Goal: Task Accomplishment & Management: Manage account settings

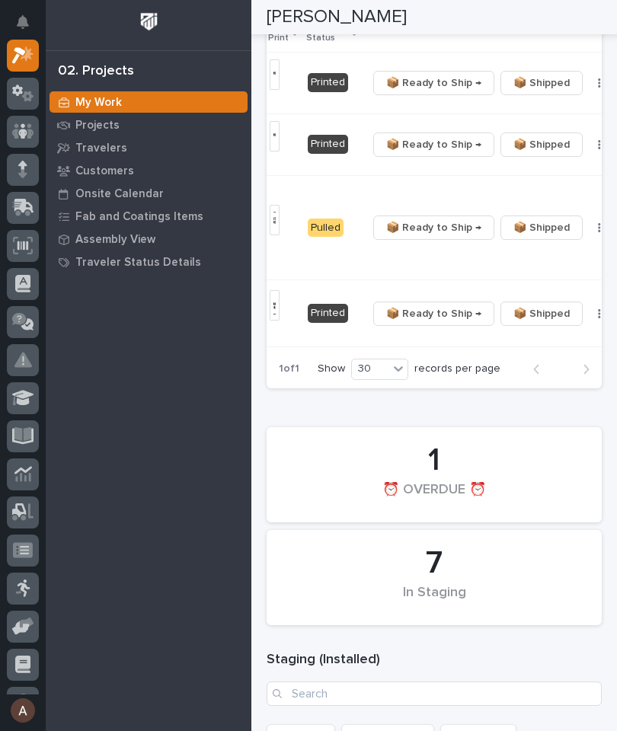
scroll to position [0, 470]
click at [590, 315] on button "button" at bounding box center [600, 313] width 21 height 11
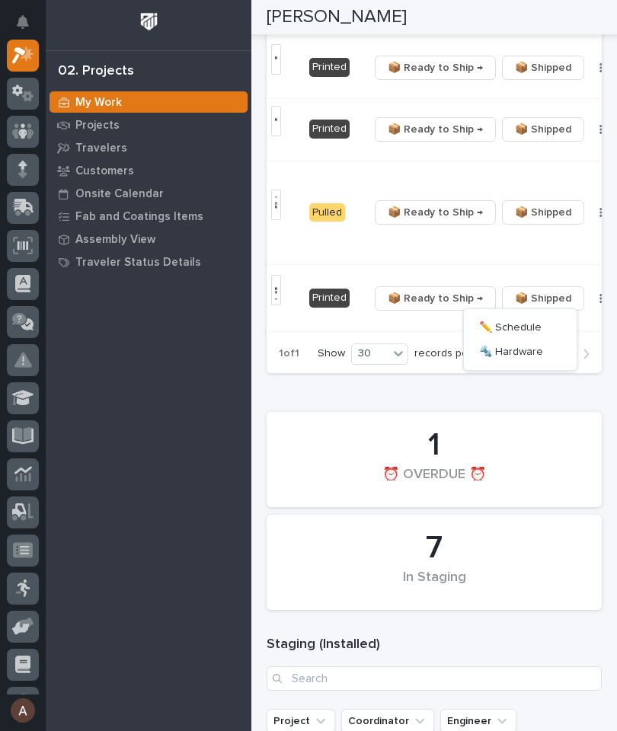
scroll to position [532, 0]
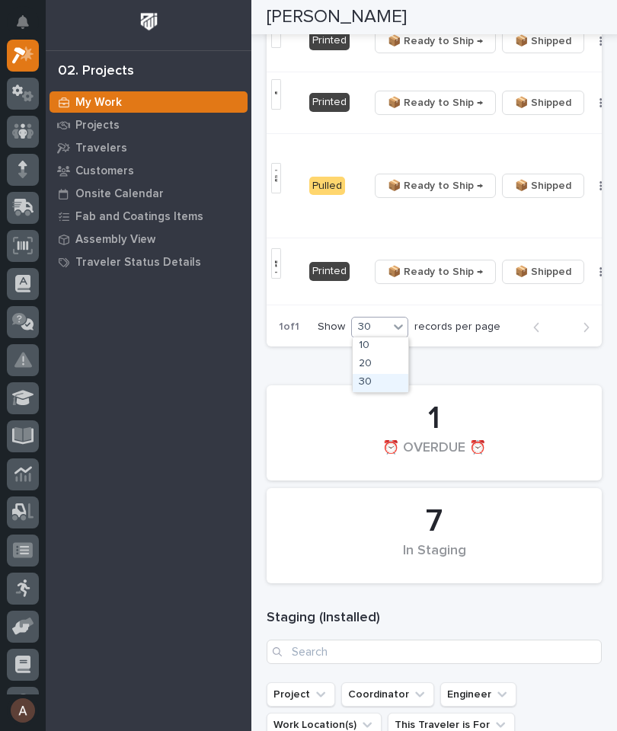
click at [392, 388] on div "30" at bounding box center [381, 383] width 56 height 18
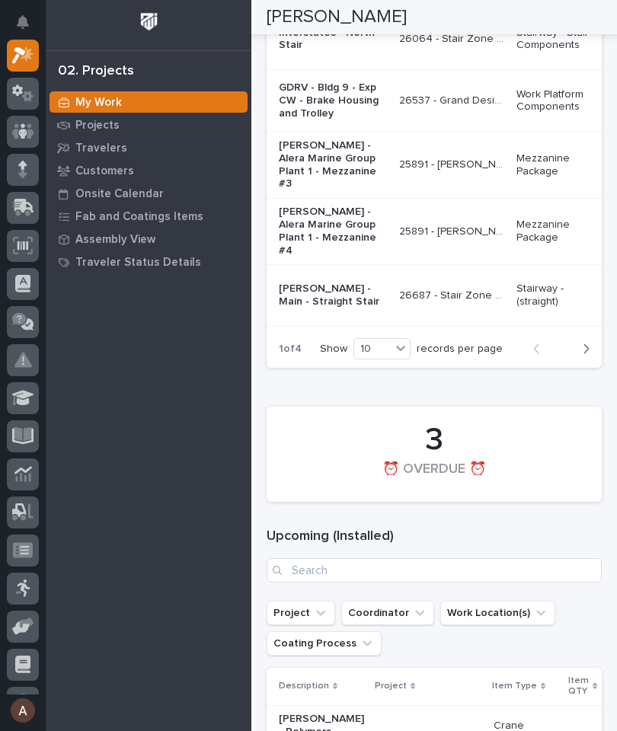
scroll to position [0, 0]
click at [592, 356] on button "Next" at bounding box center [581, 349] width 40 height 14
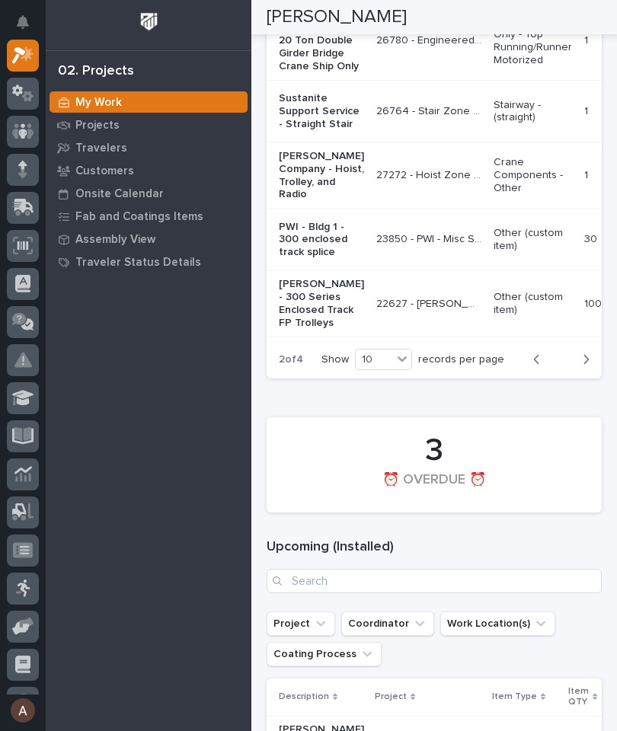
scroll to position [2388, 0]
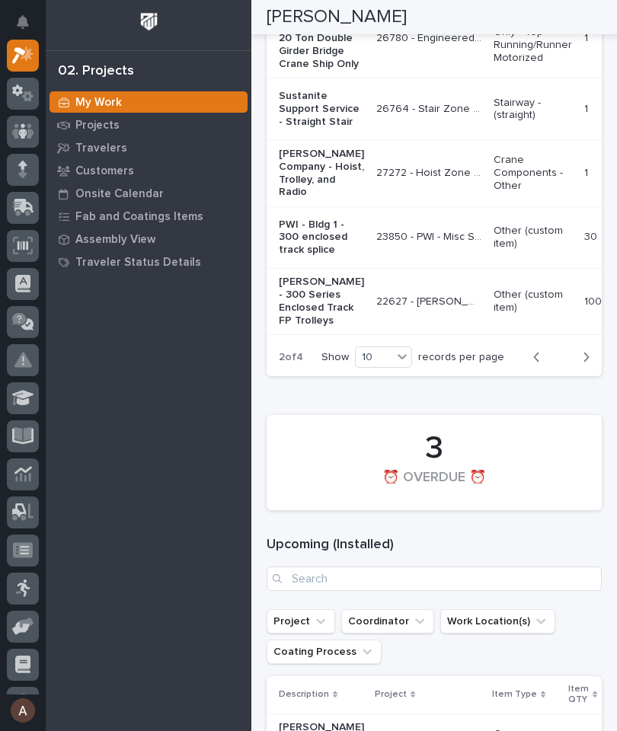
click at [585, 364] on icon "button" at bounding box center [586, 357] width 7 height 14
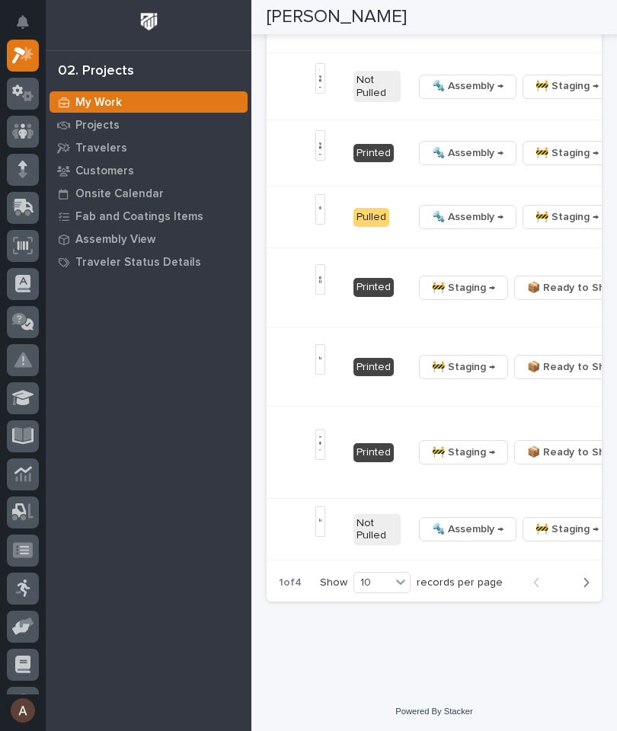
scroll to position [0, 584]
click at [535, 432] on button "🔩 Hardware" at bounding box center [520, 419] width 101 height 24
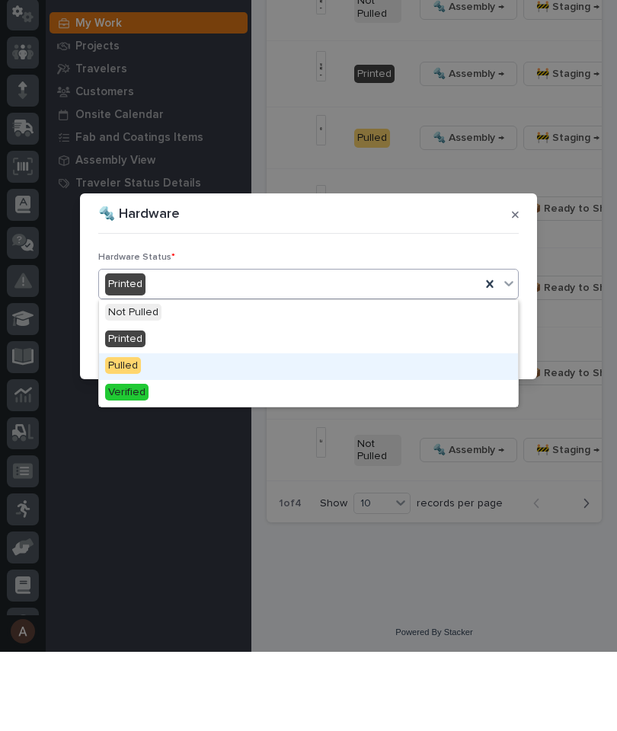
click at [209, 433] on div "Pulled" at bounding box center [308, 446] width 419 height 27
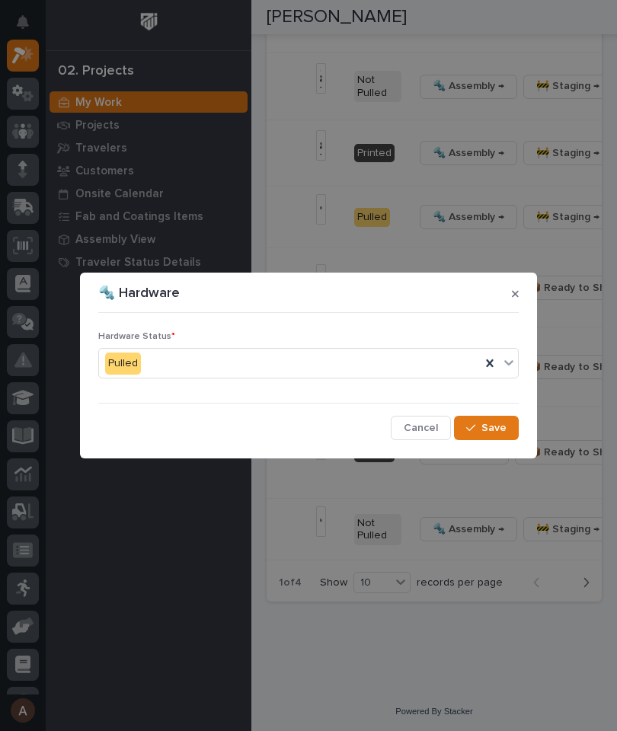
click at [502, 430] on span "Save" at bounding box center [493, 428] width 25 height 14
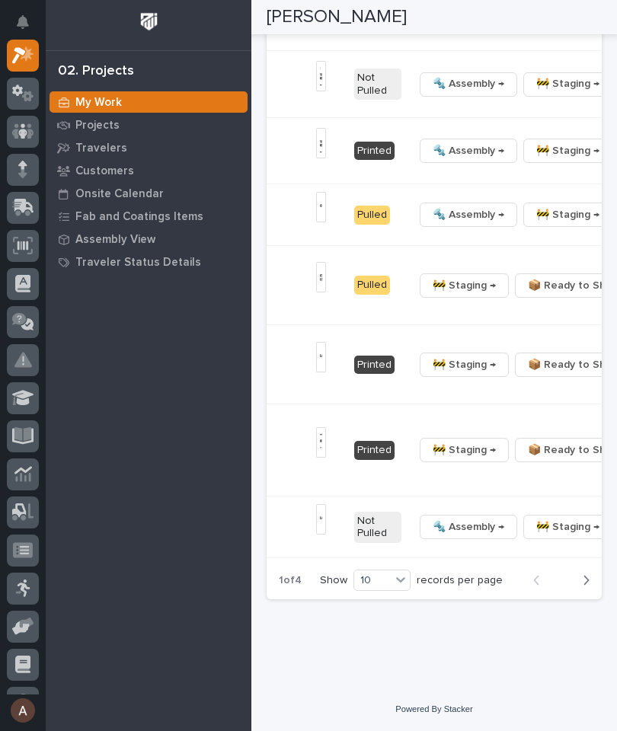
click at [522, 490] on span "🔩 Hardware" at bounding box center [511, 481] width 64 height 18
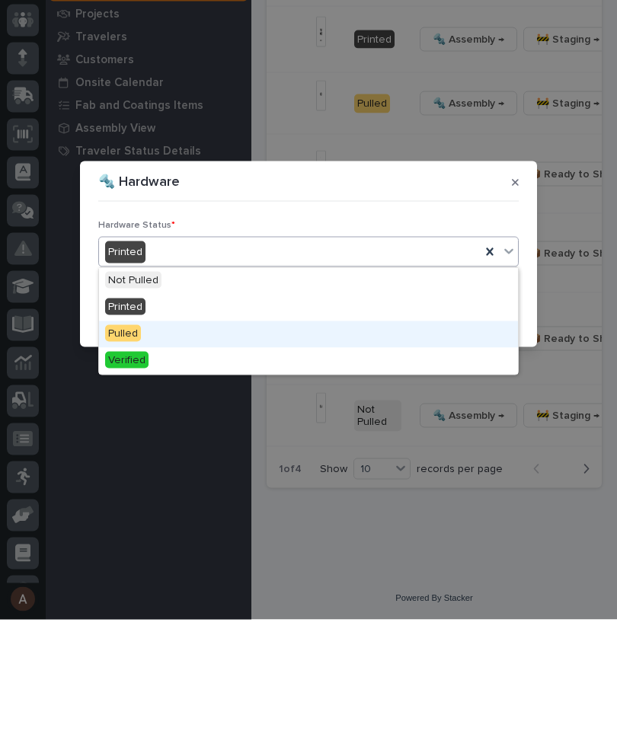
click at [203, 433] on div "Pulled" at bounding box center [308, 446] width 419 height 27
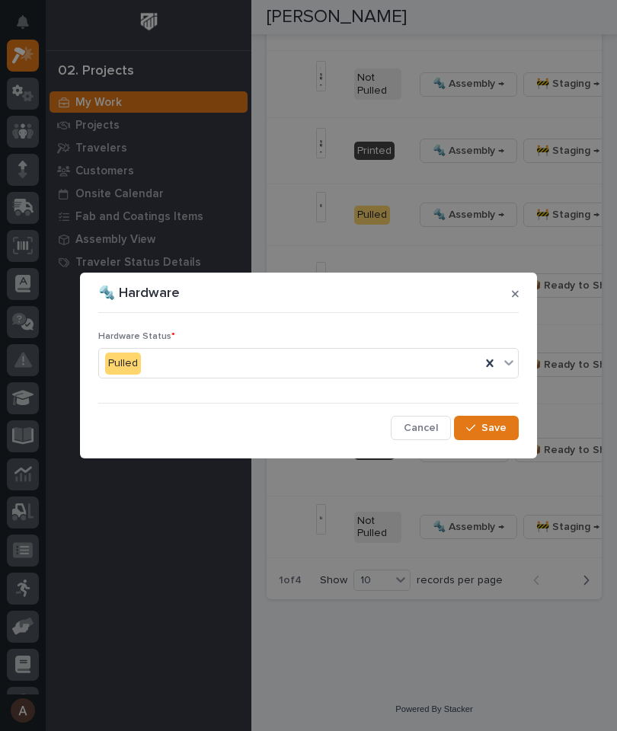
click at [502, 431] on span "Save" at bounding box center [493, 428] width 25 height 14
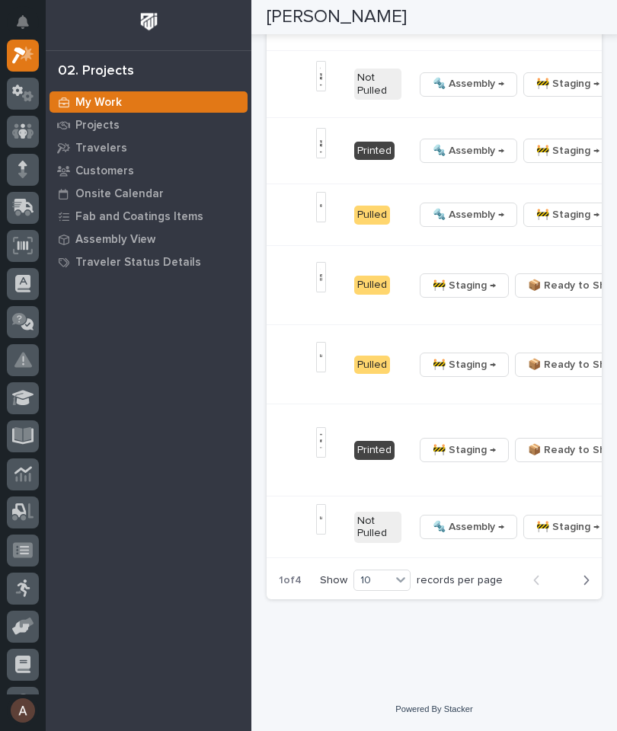
click at [523, 564] on button "🔩 Hardware" at bounding box center [520, 551] width 101 height 24
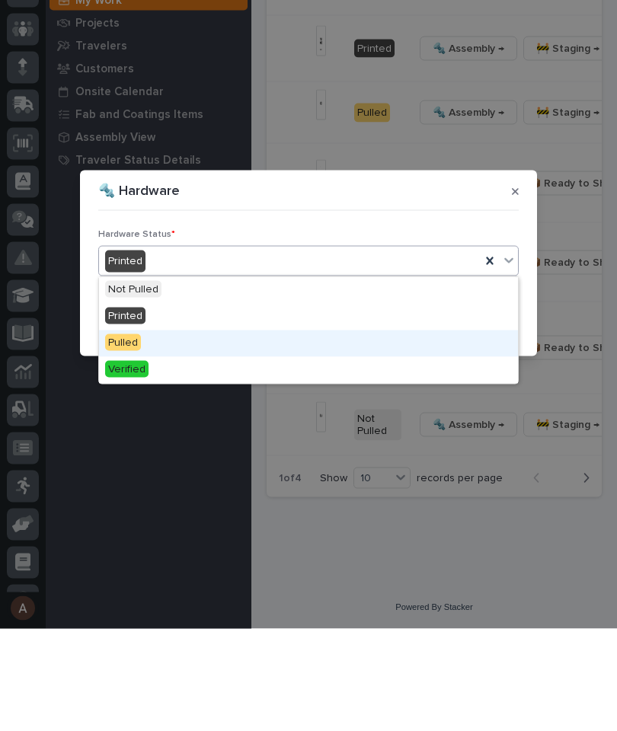
click at [271, 433] on div "Pulled" at bounding box center [308, 446] width 419 height 27
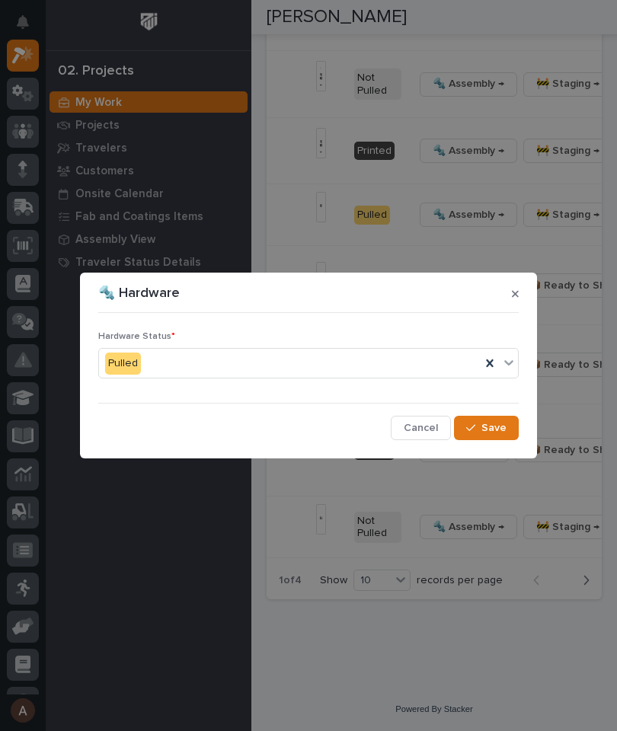
click at [492, 434] on span "Save" at bounding box center [493, 428] width 25 height 14
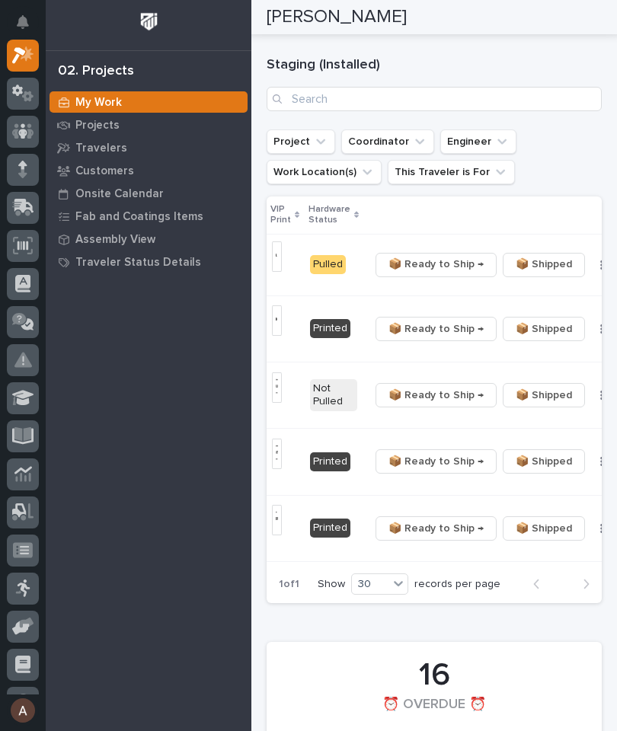
scroll to position [0, 466]
click at [436, 265] on span "📦 Ready to Ship →" at bounding box center [435, 264] width 95 height 18
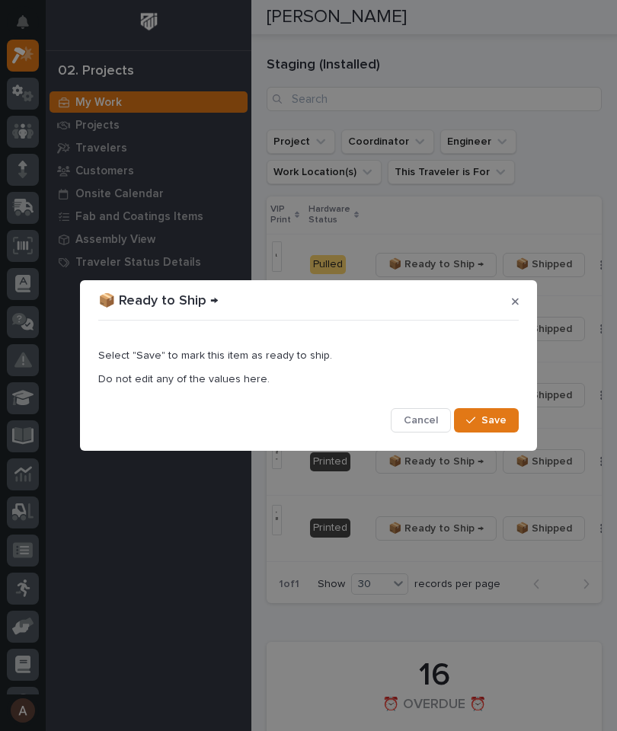
click at [511, 422] on button "Save" at bounding box center [486, 420] width 65 height 24
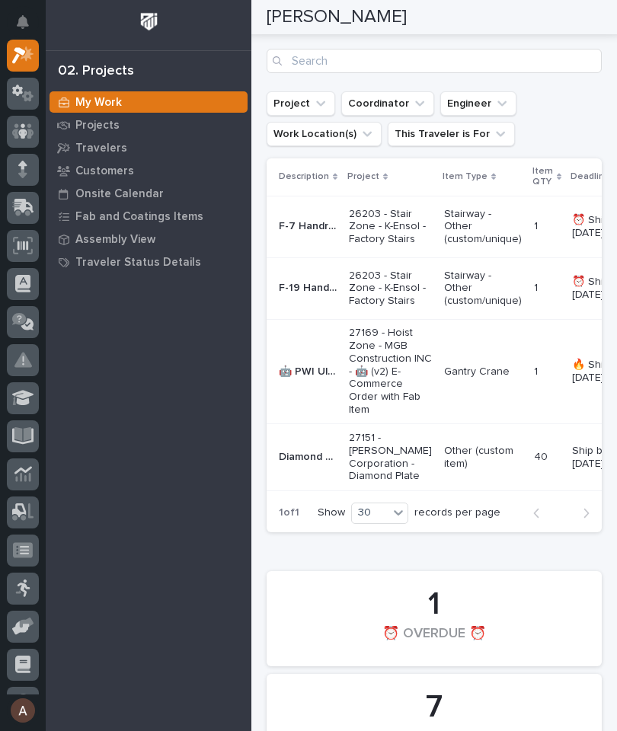
scroll to position [0, 0]
click at [27, 209] on icon at bounding box center [24, 206] width 20 height 14
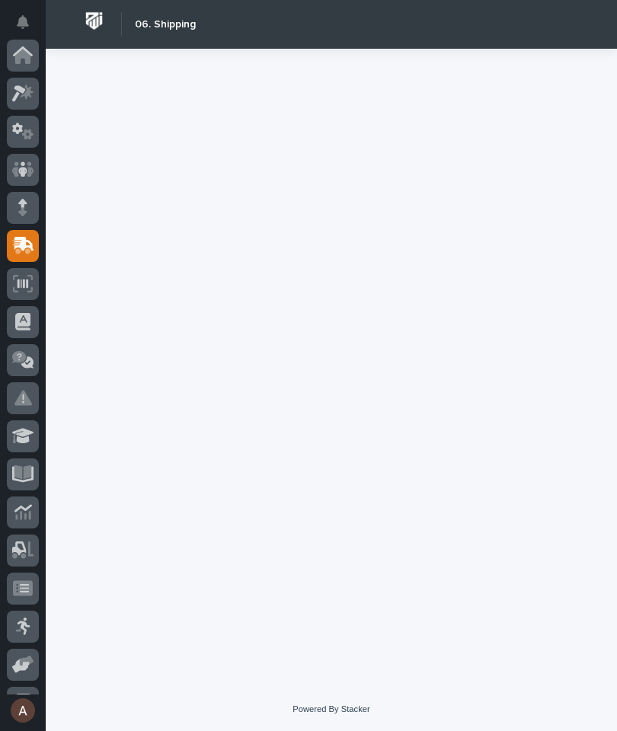
scroll to position [182, 0]
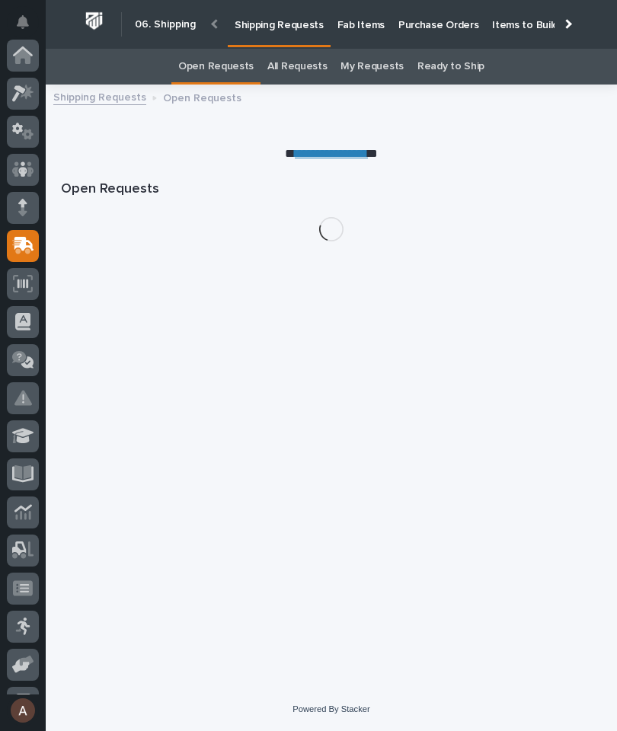
scroll to position [49, 0]
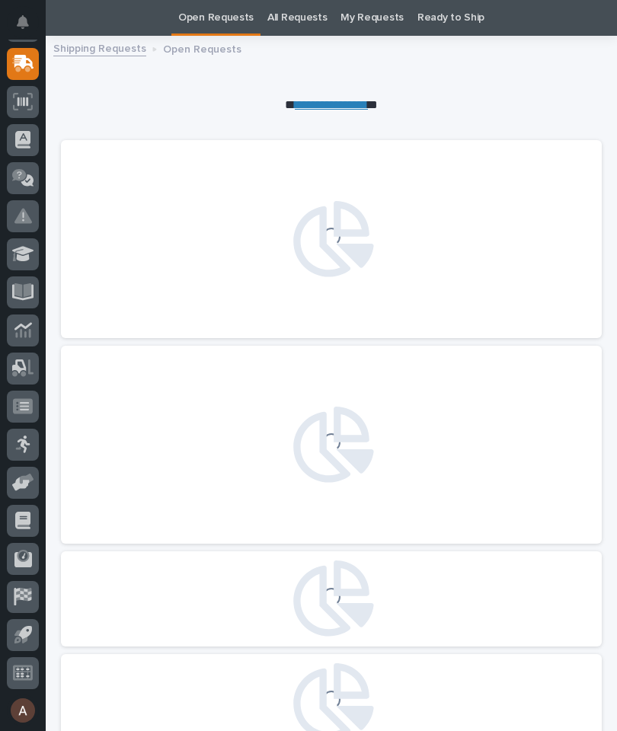
click at [23, 69] on icon at bounding box center [23, 64] width 22 height 18
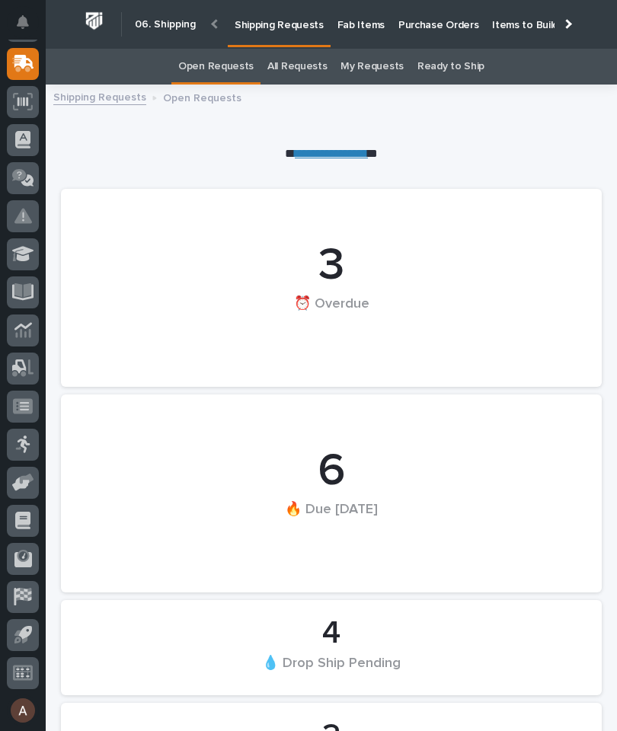
click at [569, 23] on div at bounding box center [567, 24] width 10 height 10
click at [385, 24] on p "Fab Items" at bounding box center [360, 16] width 47 height 32
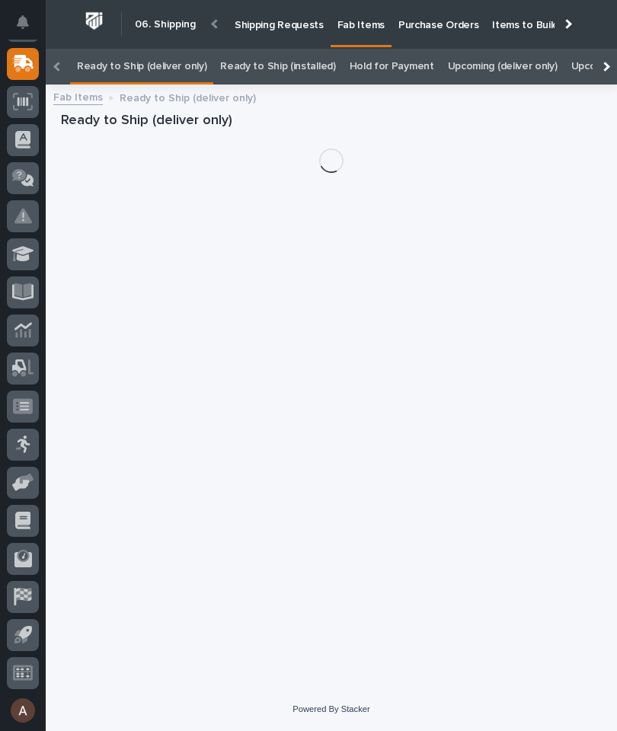
scroll to position [49, 0]
click at [599, 49] on div at bounding box center [604, 67] width 24 height 36
click at [611, 49] on div at bounding box center [604, 67] width 24 height 36
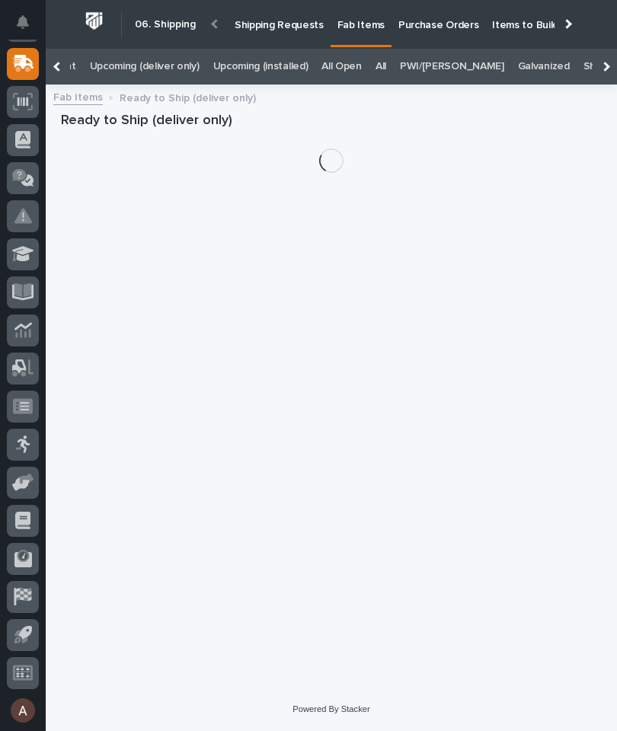
click at [375, 49] on link "All" at bounding box center [380, 67] width 11 height 36
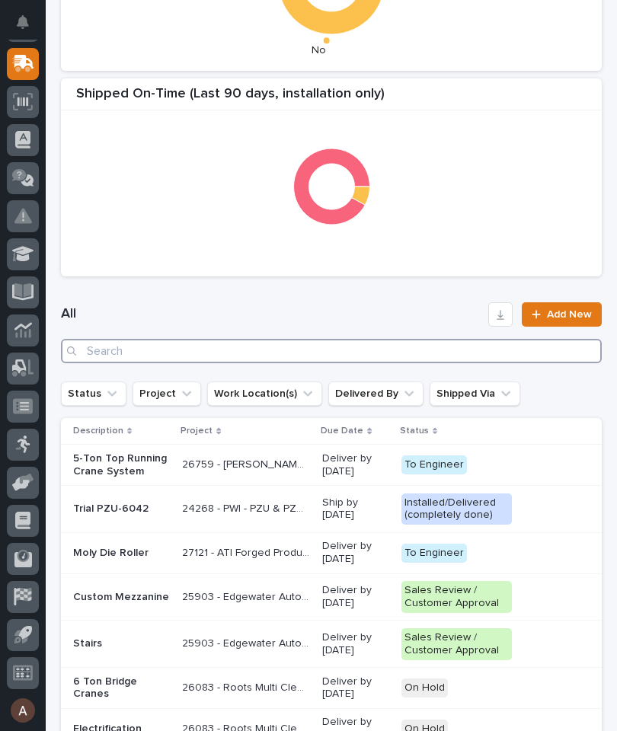
click at [417, 352] on input "Search" at bounding box center [331, 351] width 541 height 24
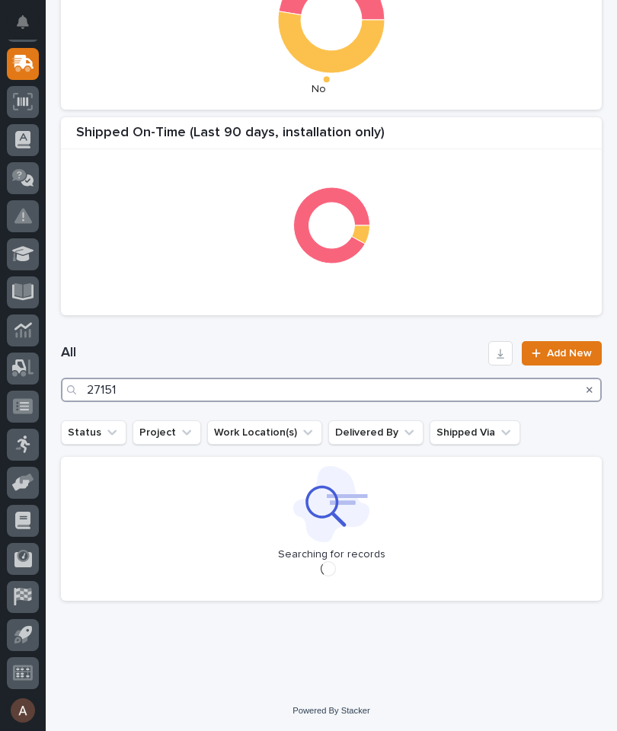
type input "27151"
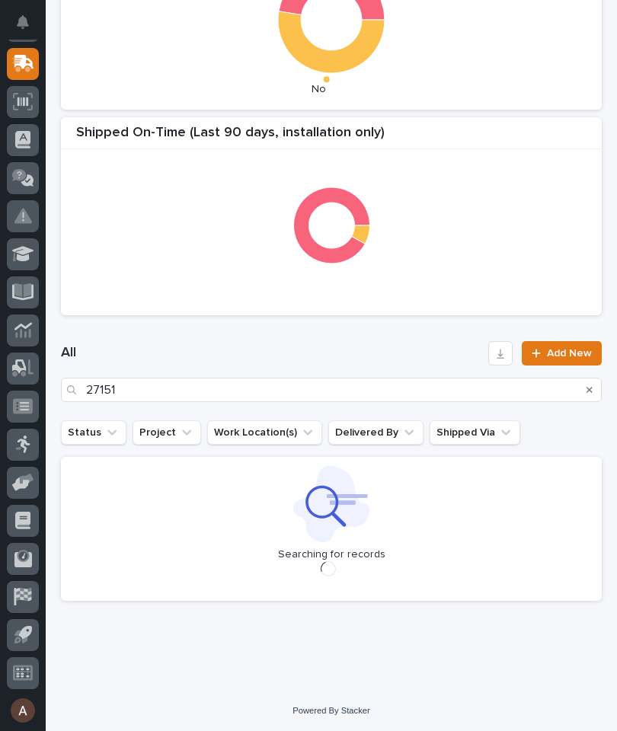
click at [327, 323] on div "All 27151 Add New" at bounding box center [331, 371] width 541 height 97
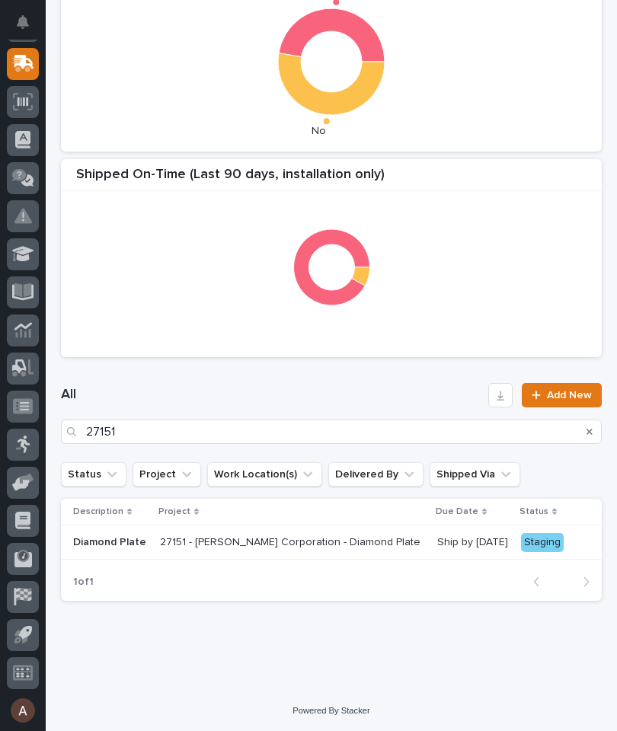
click at [112, 539] on p "Diamond Plate" at bounding box center [110, 542] width 75 height 13
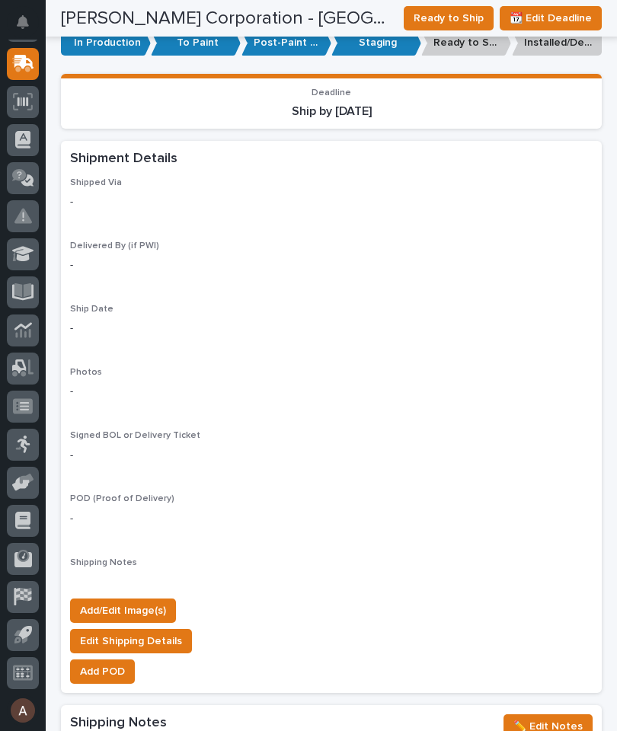
click at [155, 602] on span "Add/Edit Image(s)" at bounding box center [123, 611] width 86 height 18
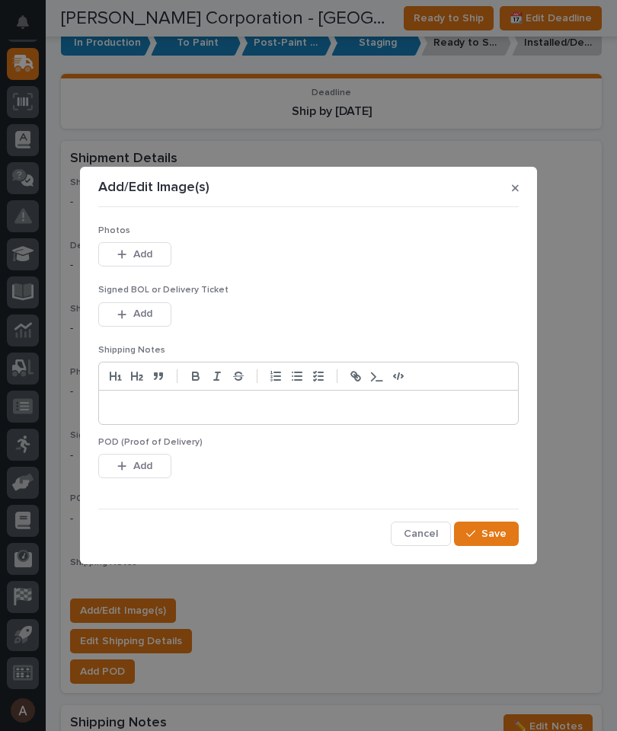
click at [160, 253] on button "Add" at bounding box center [134, 254] width 73 height 24
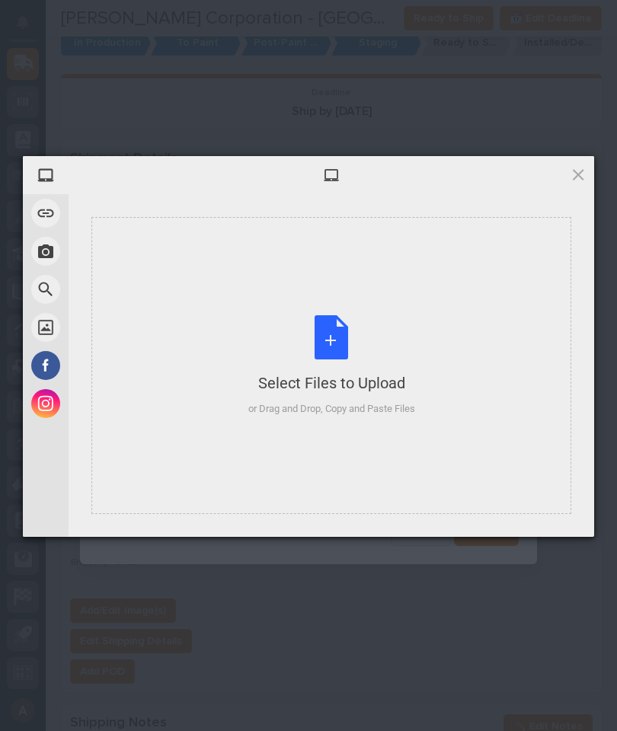
click at [473, 295] on div "Select Files to Upload or Drag and Drop, Copy and Paste Files" at bounding box center [331, 365] width 480 height 297
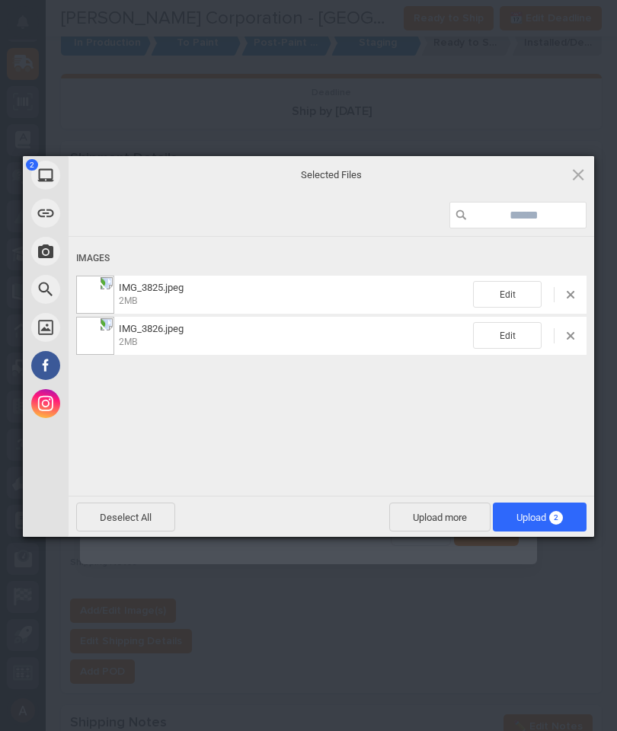
click at [557, 519] on span "2" at bounding box center [556, 518] width 14 height 14
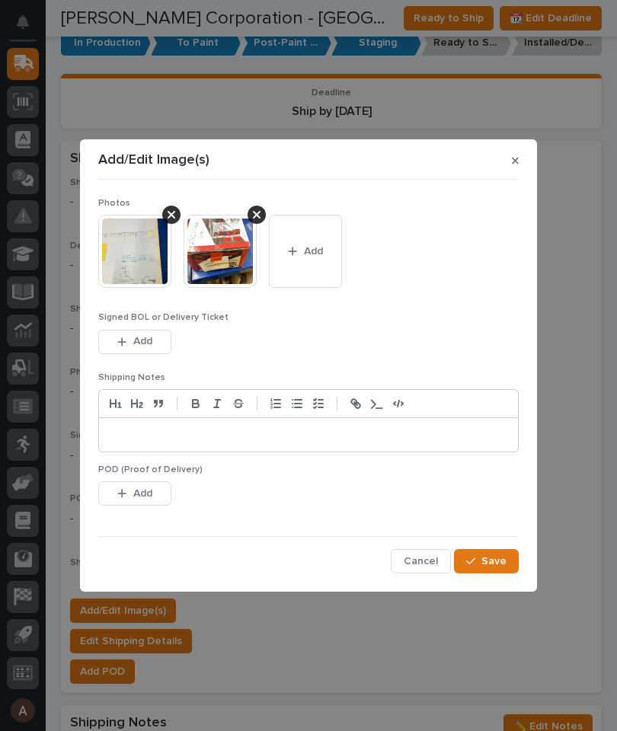
click at [512, 561] on button "Save" at bounding box center [486, 561] width 65 height 24
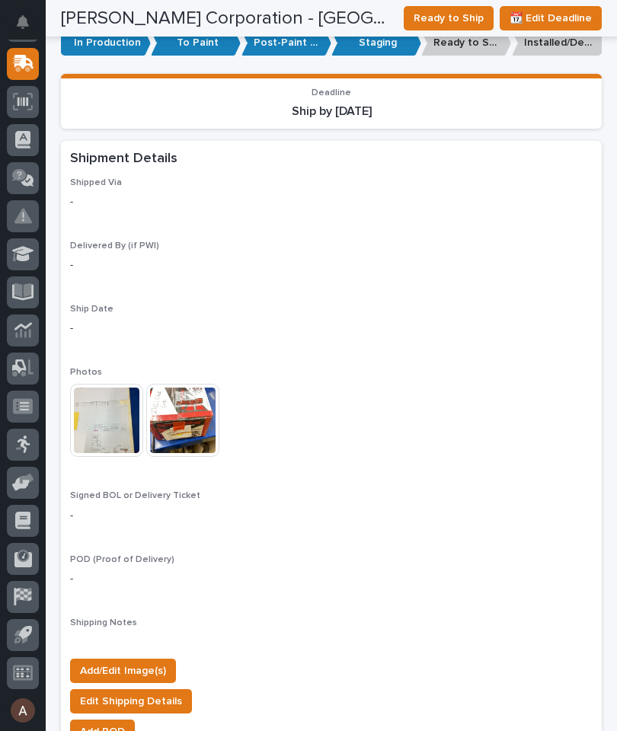
click at [461, 21] on span "Ready to Ship" at bounding box center [448, 18] width 70 height 18
